Goal: Check status: Check status

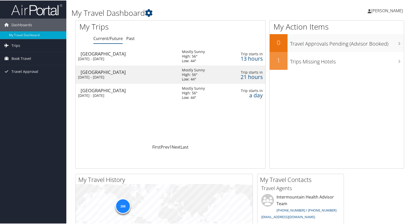
click at [136, 72] on div "Salt Lake City" at bounding box center [129, 71] width 96 height 5
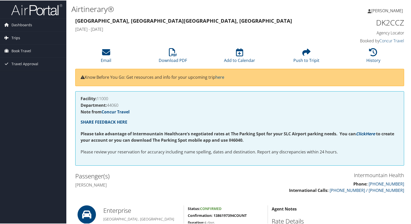
click at [11, 33] on span "Trips" at bounding box center [15, 37] width 9 height 13
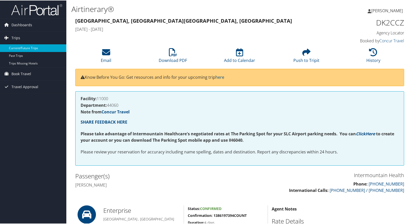
click at [19, 47] on link "Current/Future Trips" at bounding box center [33, 48] width 66 height 8
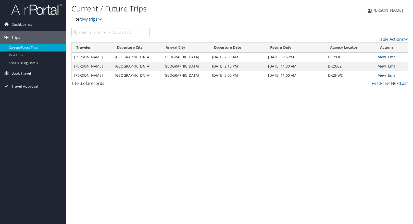
click at [381, 75] on link "View" at bounding box center [382, 75] width 8 height 5
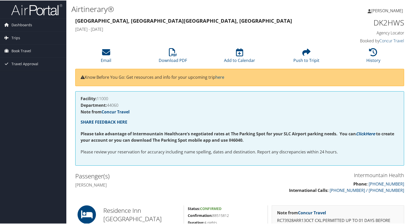
drag, startPoint x: 410, startPoint y: 97, endPoint x: 411, endPoint y: 130, distance: 33.1
click at [410, 130] on html "Menu Dashboards ► My Travel Dashboard Trips ► Current/Future Trips Past Trips T…" at bounding box center [206, 112] width 413 height 224
